Goal: Transaction & Acquisition: Purchase product/service

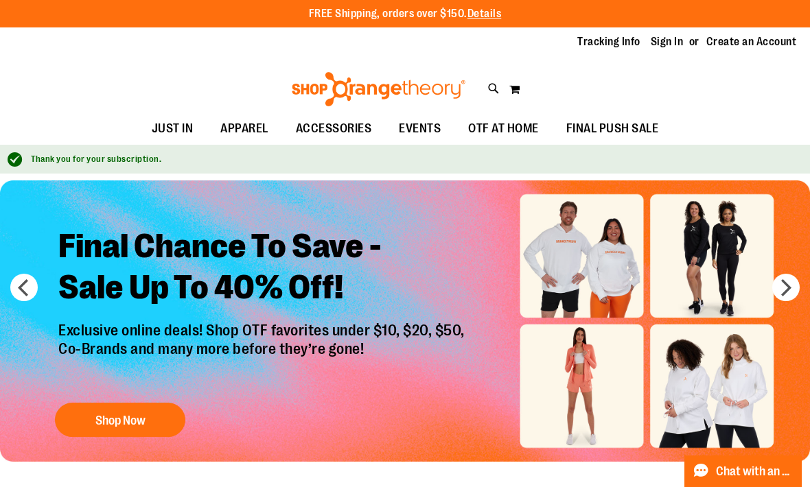
click at [786, 290] on button "next" at bounding box center [785, 287] width 27 height 27
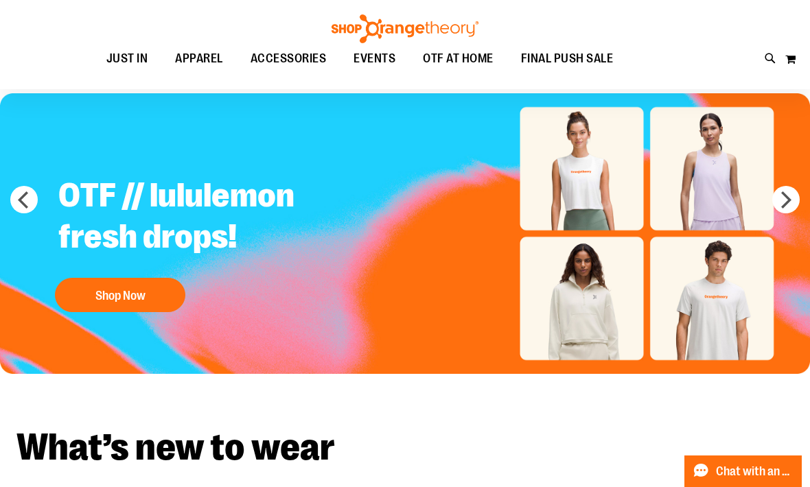
scroll to position [88, 0]
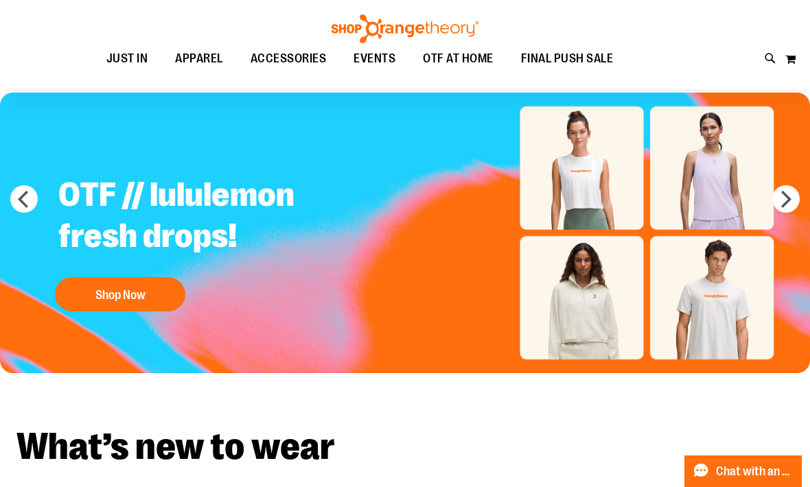
click at [723, 196] on img "Slide 2 of 6" at bounding box center [405, 233] width 810 height 281
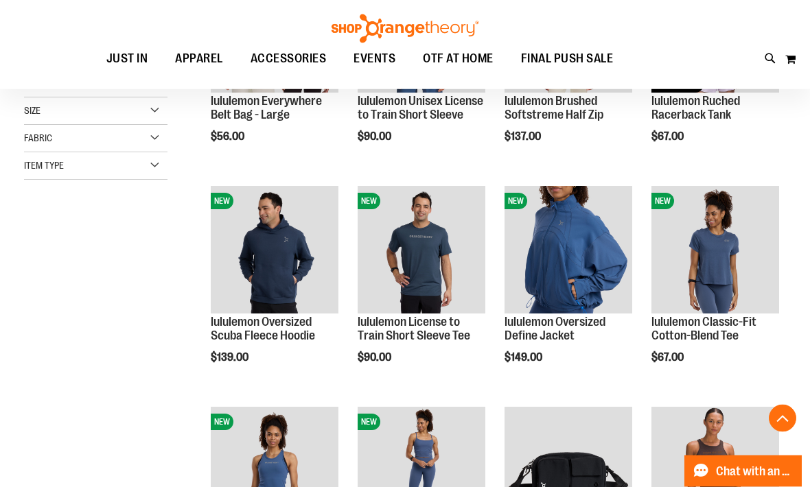
scroll to position [307, 0]
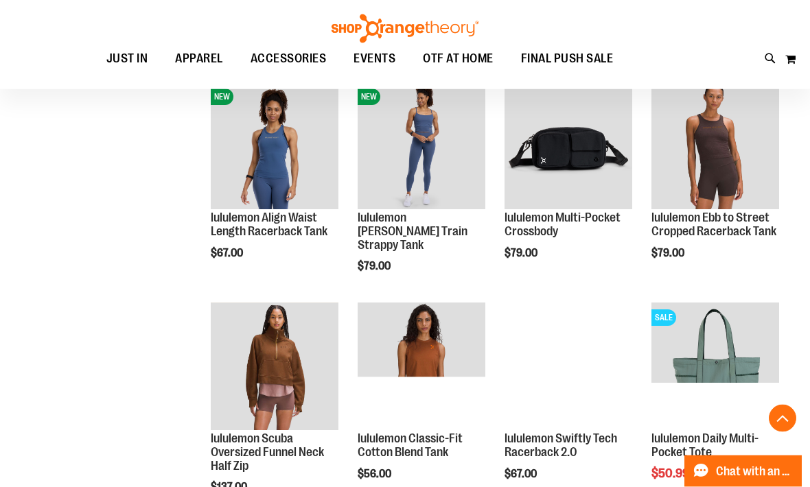
scroll to position [632, 0]
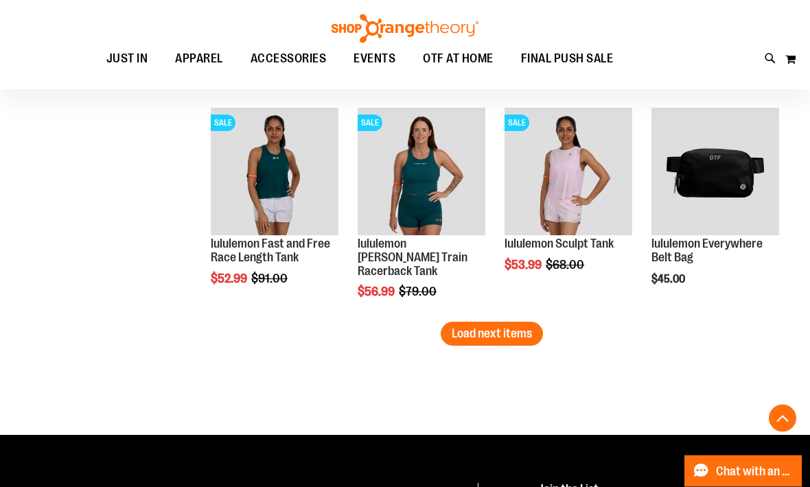
scroll to position [1932, 0]
click at [570, 394] on span "Quickview" at bounding box center [536, 412] width 65 height 36
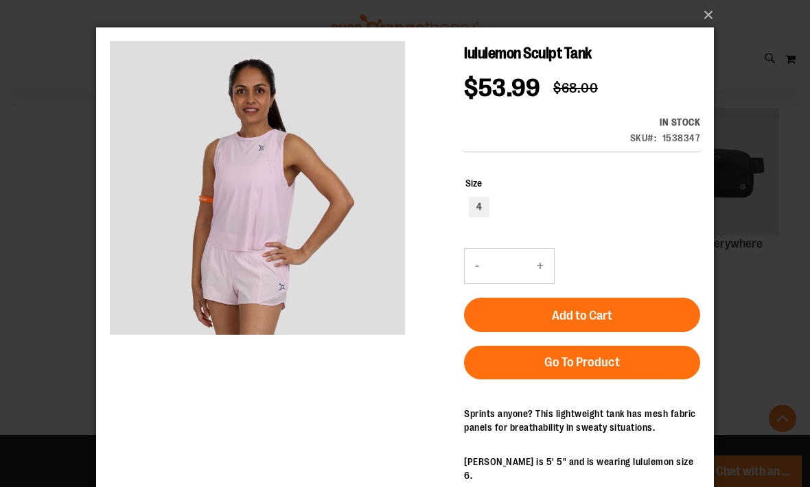
scroll to position [0, 0]
click at [485, 209] on div "4" at bounding box center [479, 207] width 21 height 21
type input "***"
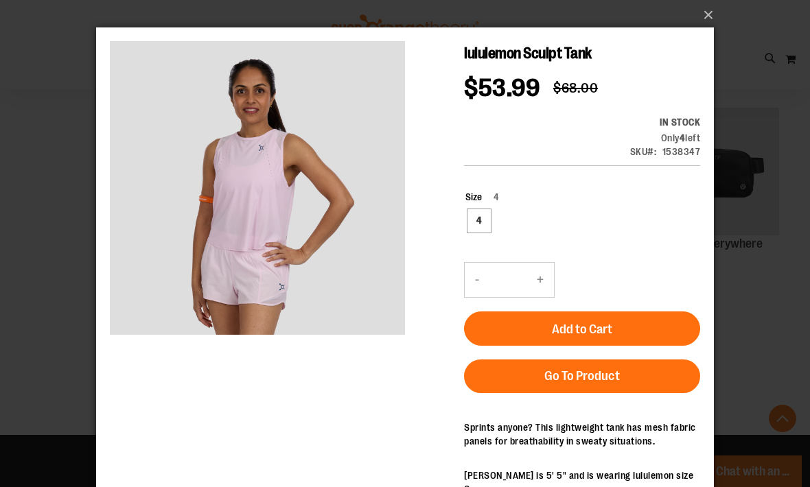
click at [707, 25] on button "×" at bounding box center [409, 15] width 618 height 30
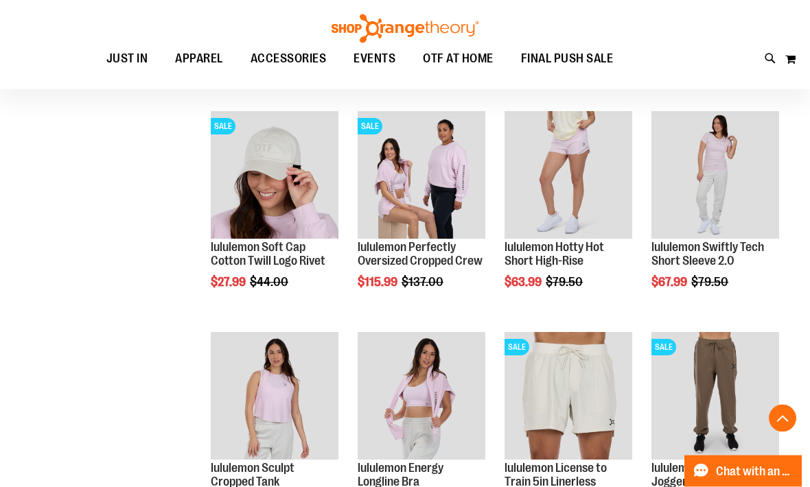
scroll to position [1040, 0]
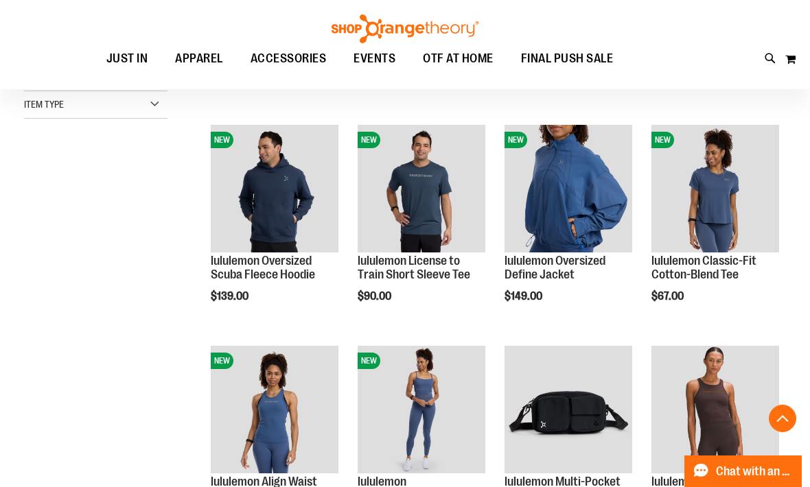
scroll to position [366, 0]
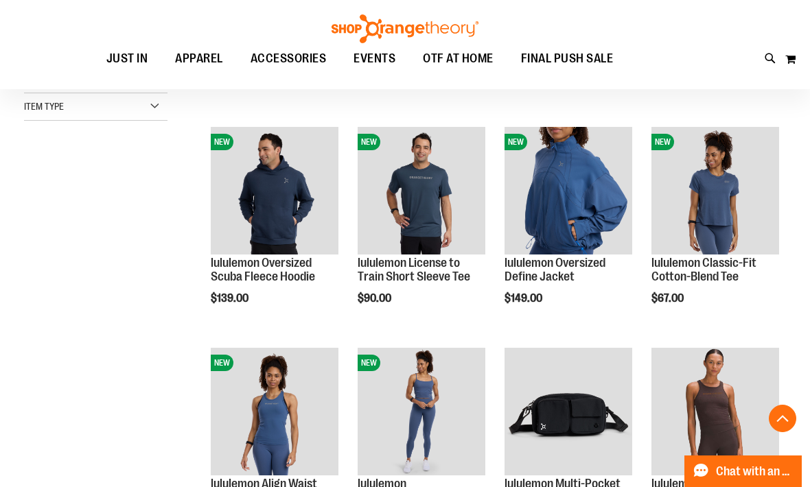
click at [570, 427] on span "Quickview" at bounding box center [536, 445] width 65 height 36
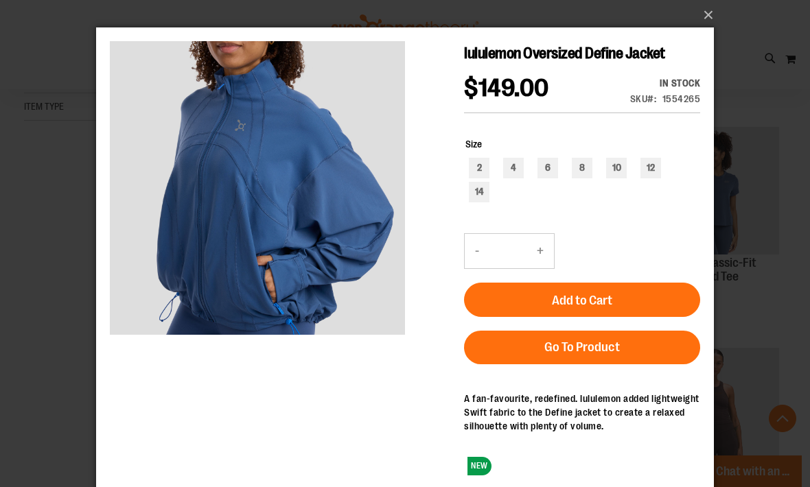
scroll to position [0, 0]
click at [706, 17] on button "×" at bounding box center [409, 15] width 618 height 30
